Goal: Task Accomplishment & Management: Manage account settings

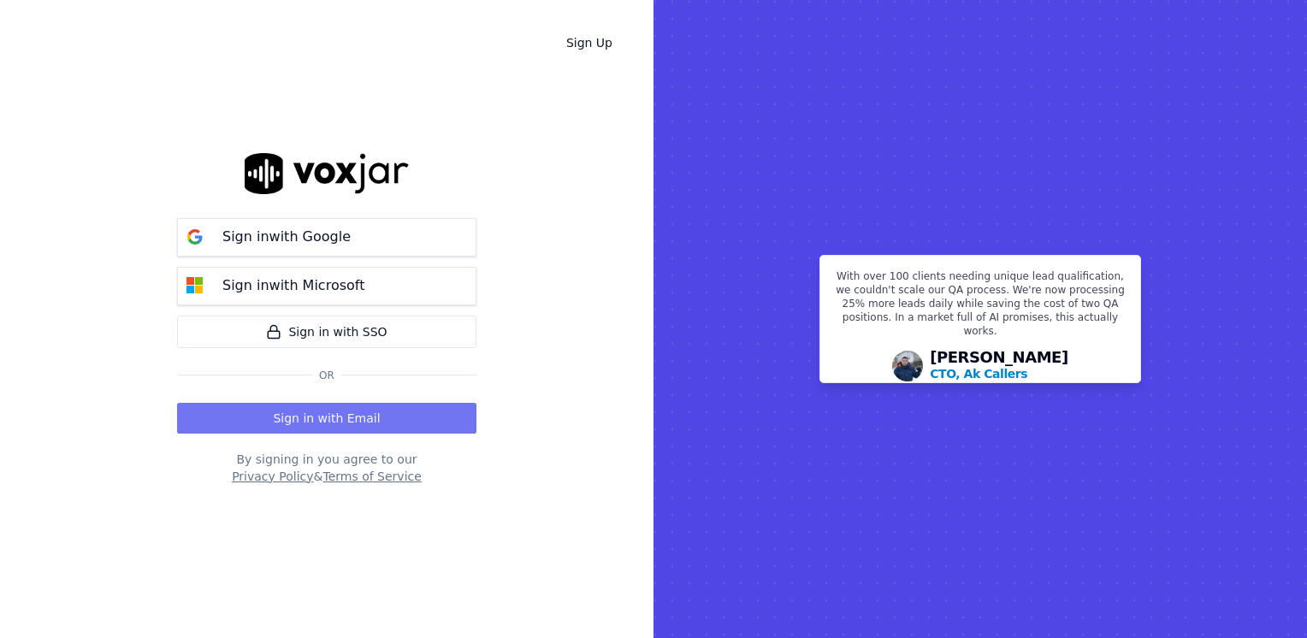
click at [334, 423] on button "Sign in with Email" at bounding box center [326, 418] width 299 height 31
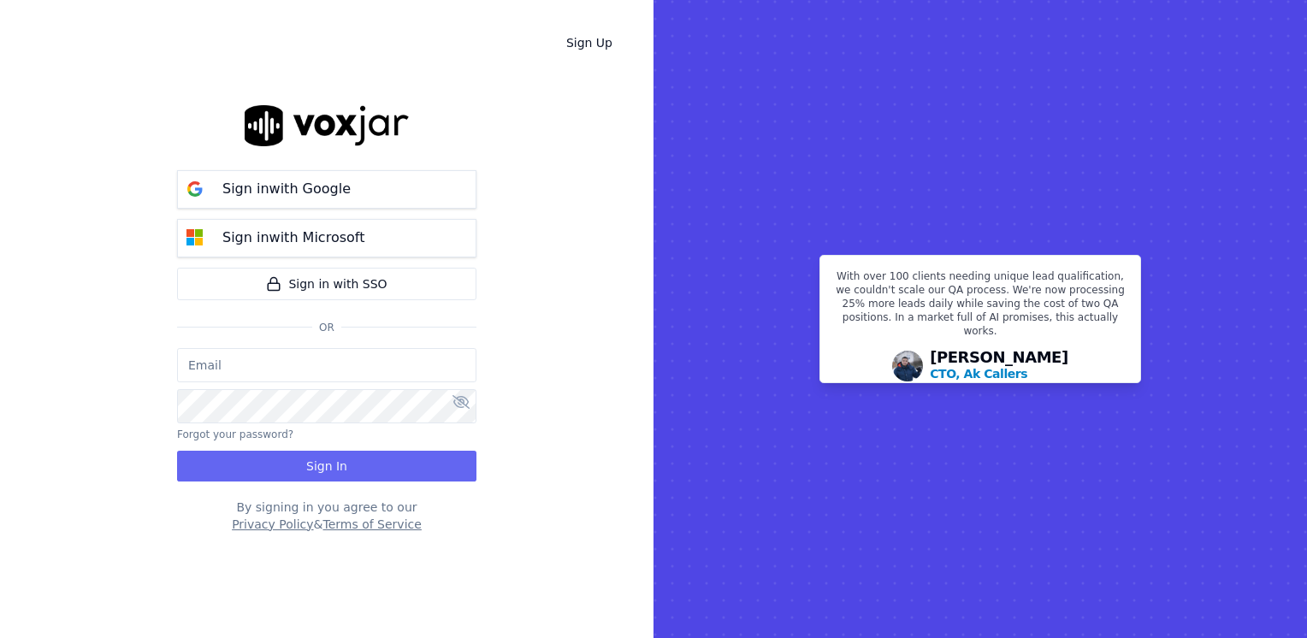
click at [339, 371] on input "email" at bounding box center [326, 365] width 299 height 34
type input "maleman@newwavepower.net"
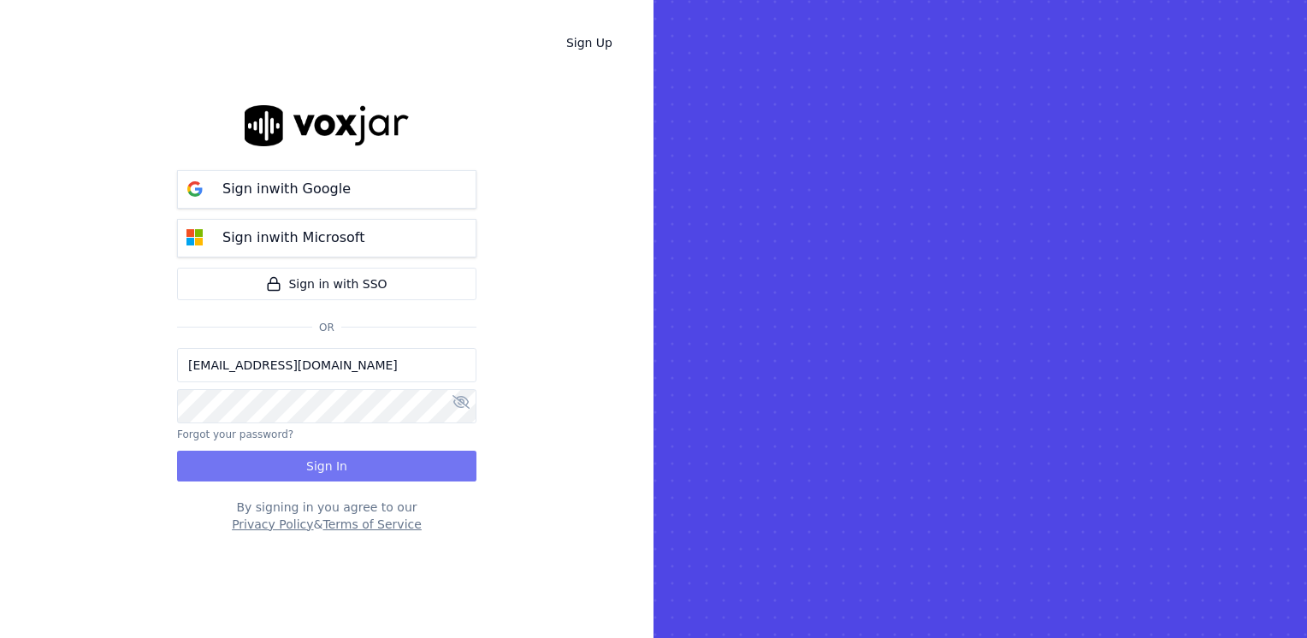
click at [332, 467] on button "Sign In" at bounding box center [326, 466] width 299 height 31
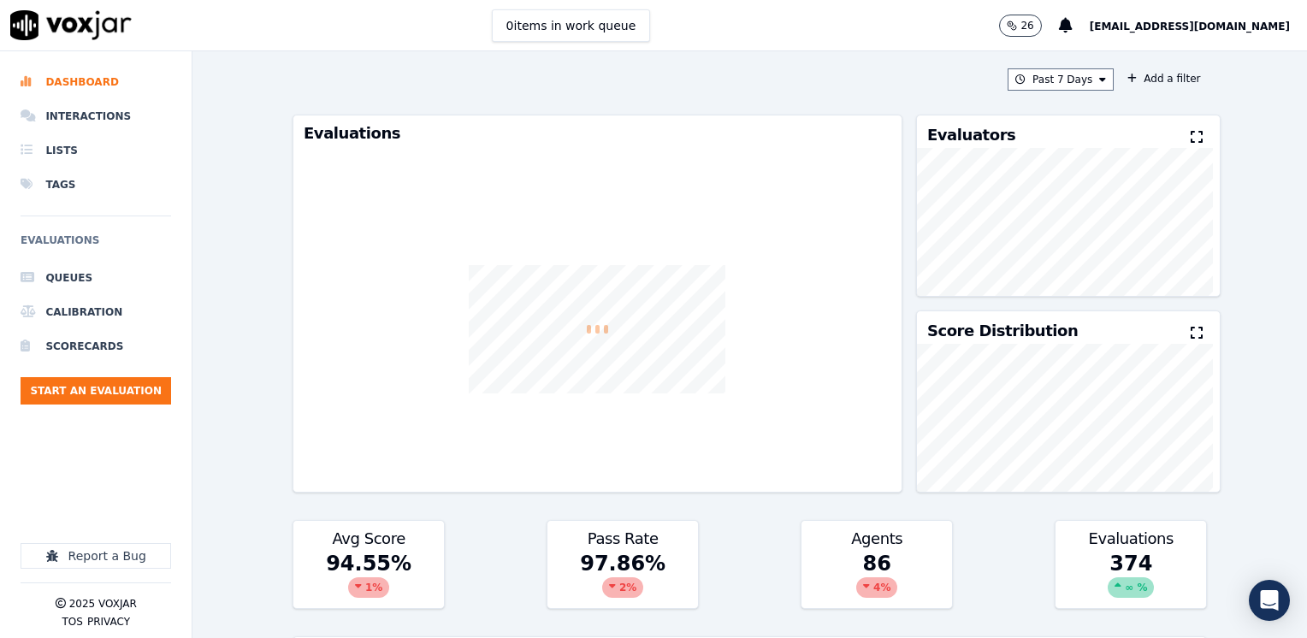
click at [1191, 133] on icon at bounding box center [1197, 137] width 12 height 14
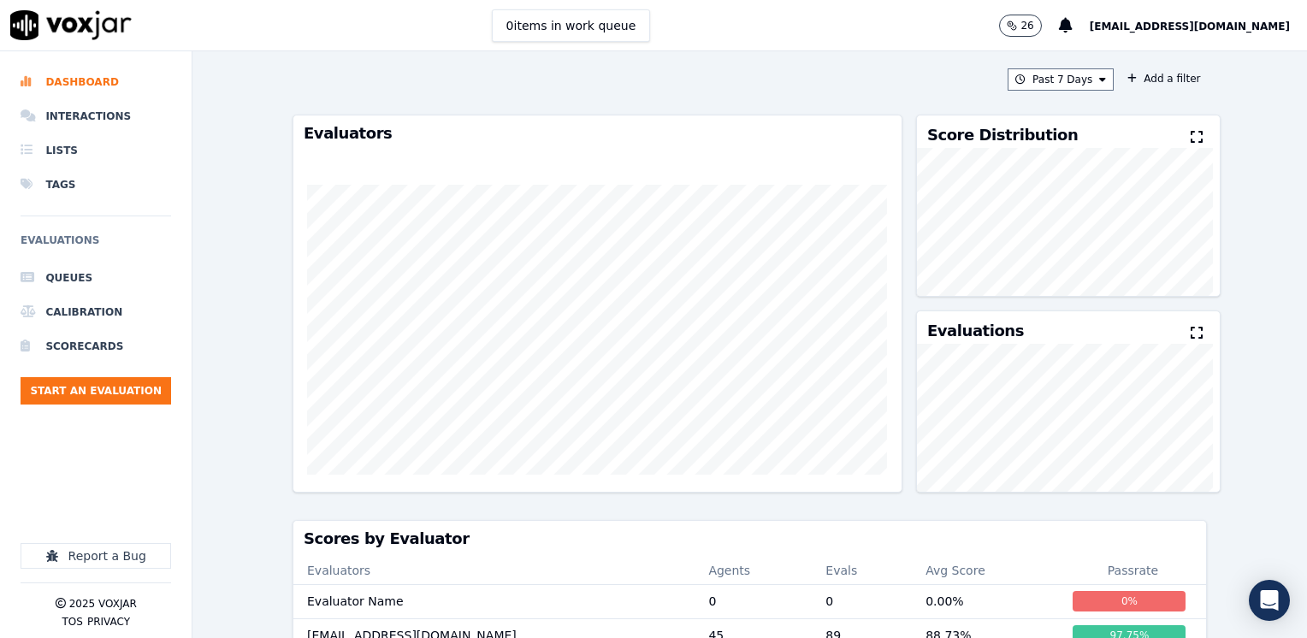
click at [1191, 132] on icon at bounding box center [1197, 137] width 12 height 14
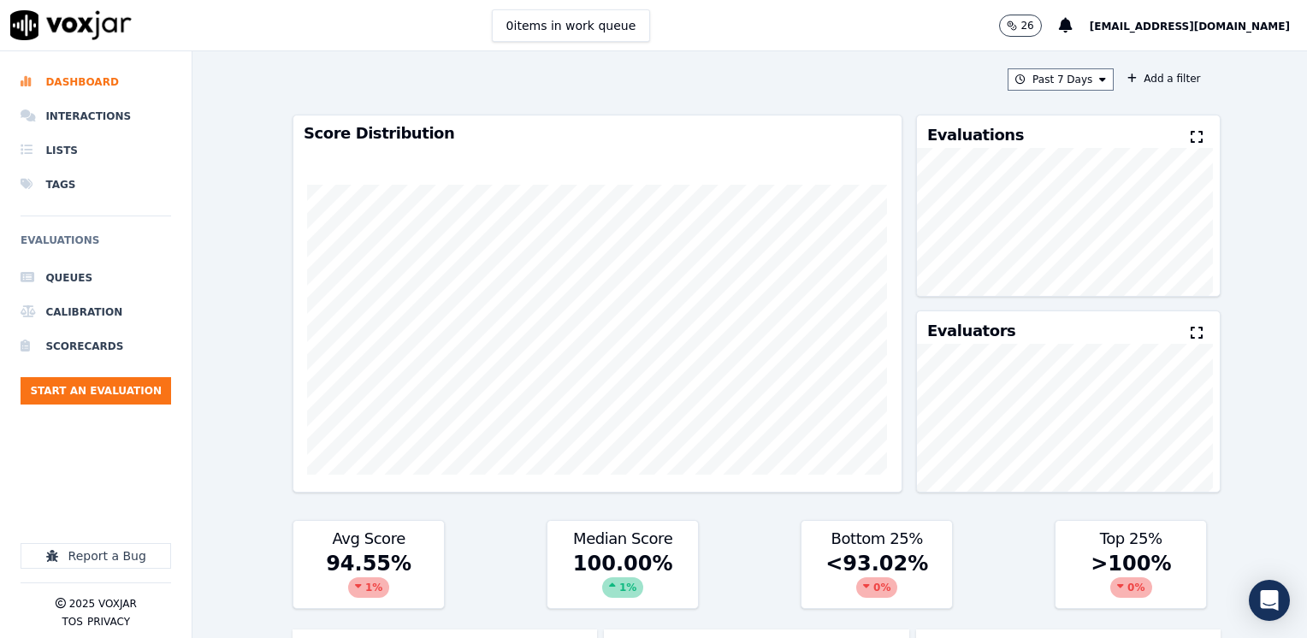
click at [1191, 138] on icon at bounding box center [1197, 137] width 12 height 14
